Goal: Task Accomplishment & Management: Use online tool/utility

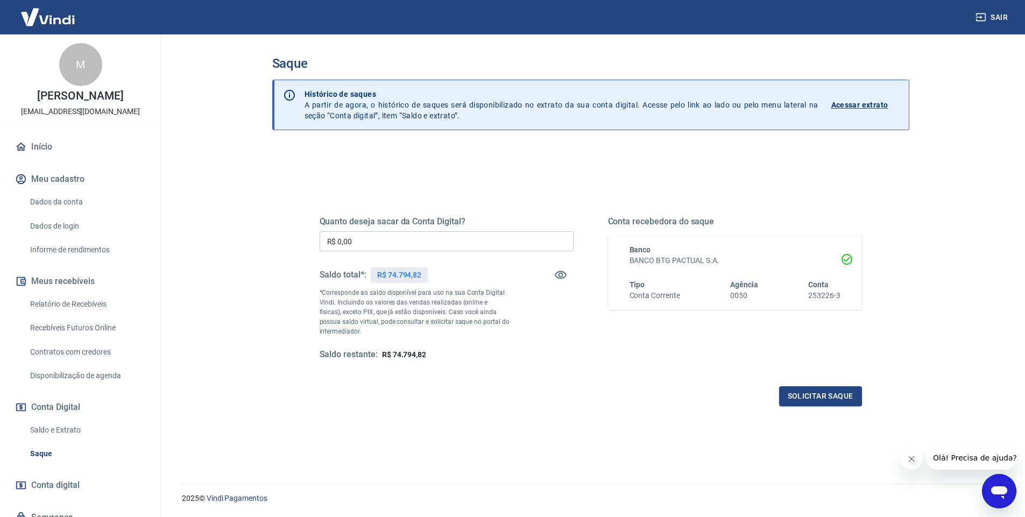
click at [457, 240] on input "R$ 0,00" at bounding box center [447, 241] width 254 height 20
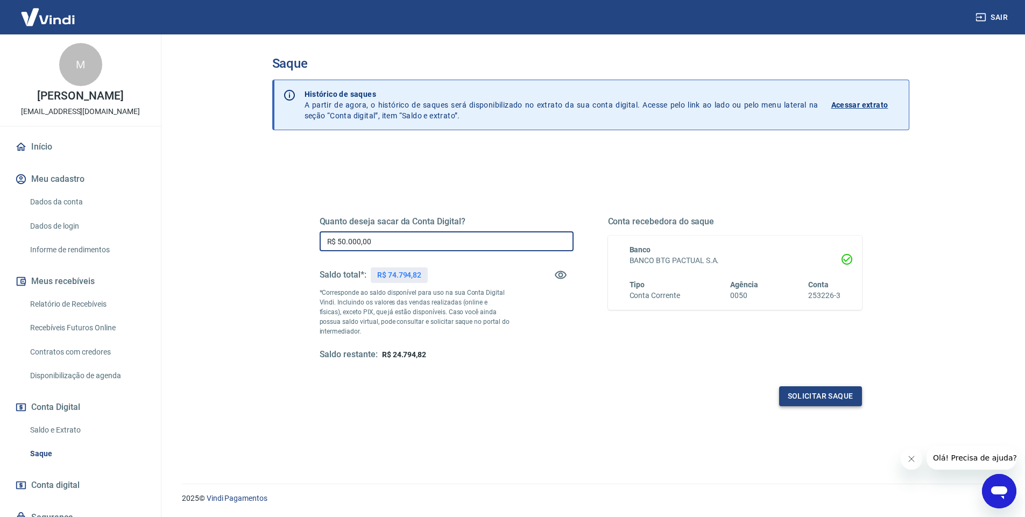
type input "R$ 50.000,00"
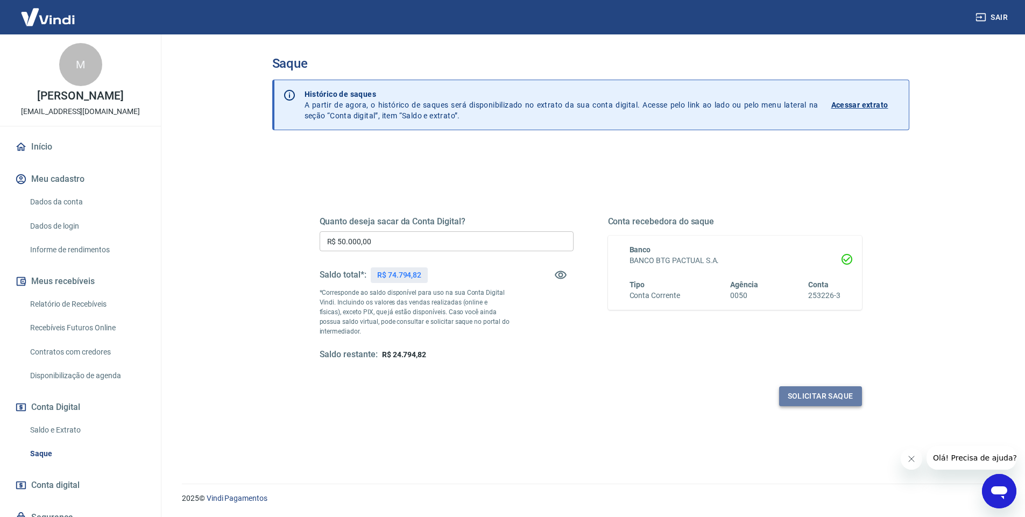
click at [831, 399] on button "Solicitar saque" at bounding box center [820, 396] width 83 height 20
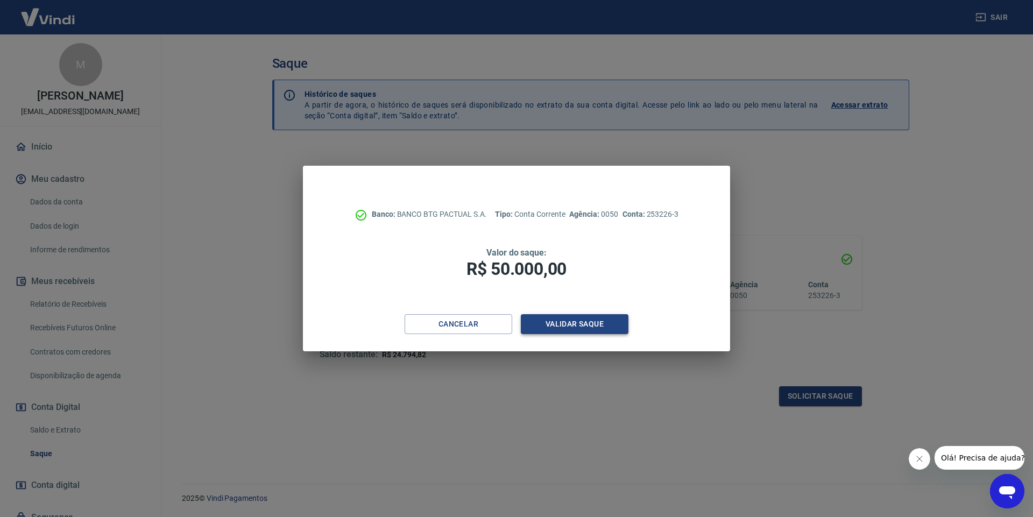
click at [586, 324] on button "Validar saque" at bounding box center [575, 324] width 108 height 20
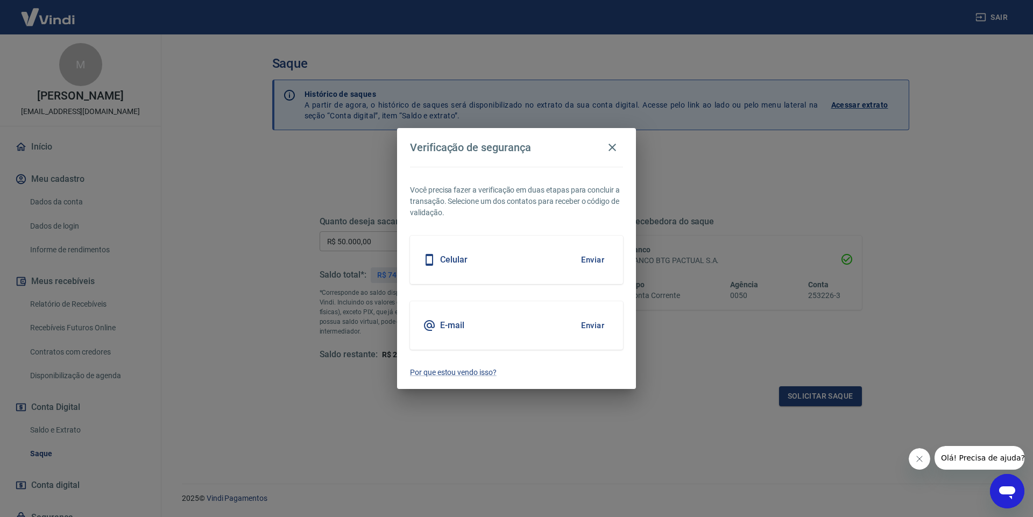
click at [600, 318] on button "Enviar" at bounding box center [592, 325] width 35 height 23
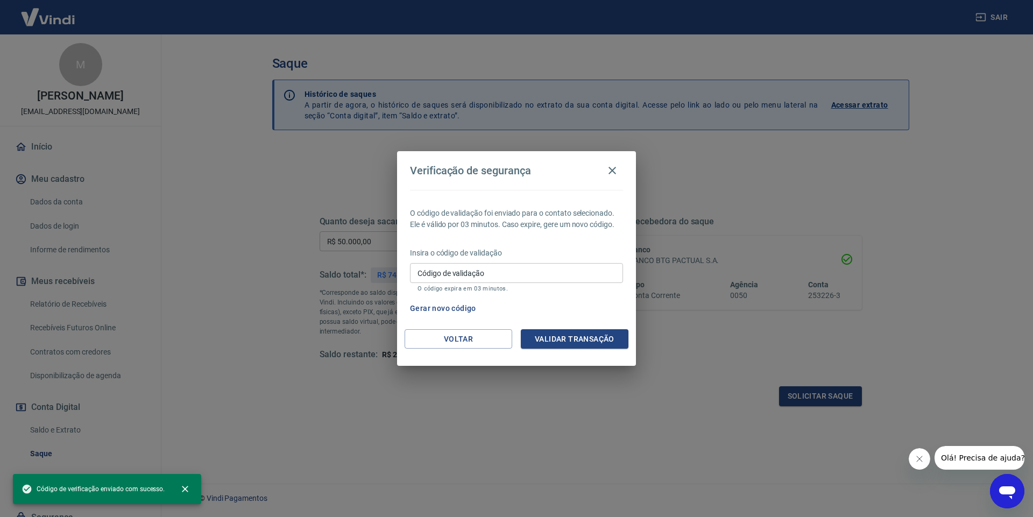
click at [514, 281] on input "Código de validação" at bounding box center [516, 273] width 213 height 20
paste input "170910"
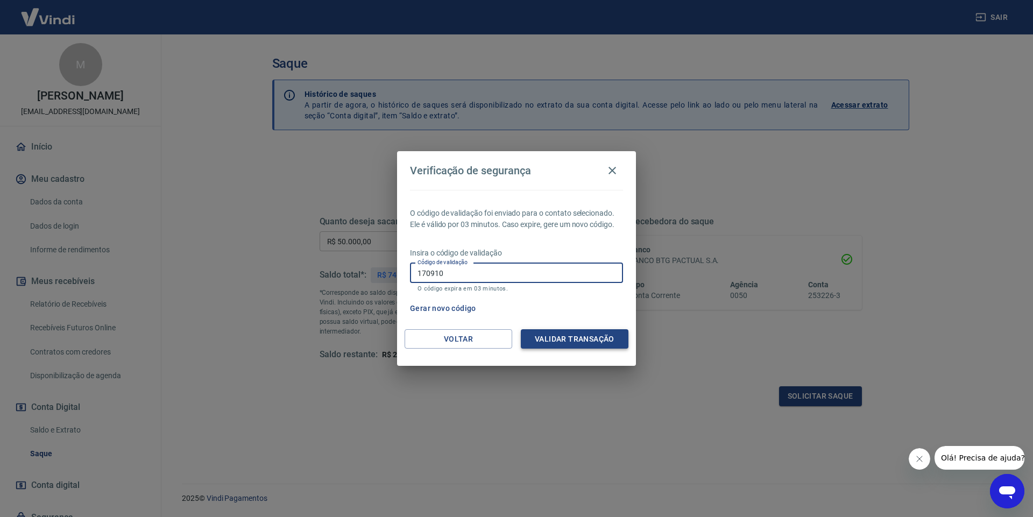
type input "170910"
click at [573, 329] on button "Validar transação" at bounding box center [575, 339] width 108 height 20
